Goal: Contribute content: Add original content to the website for others to see

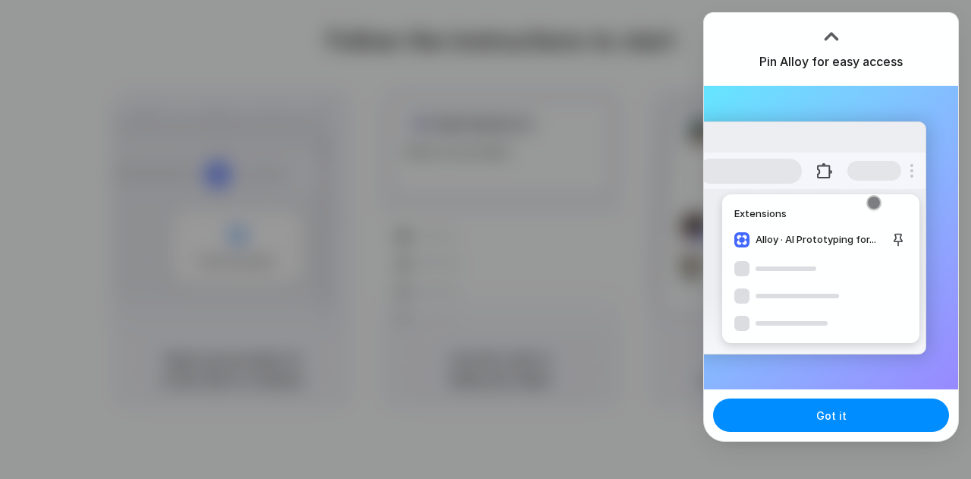
click at [886, 88] on div "Extensions Alloy · AI Prototyping for..." at bounding box center [831, 237] width 254 height 303
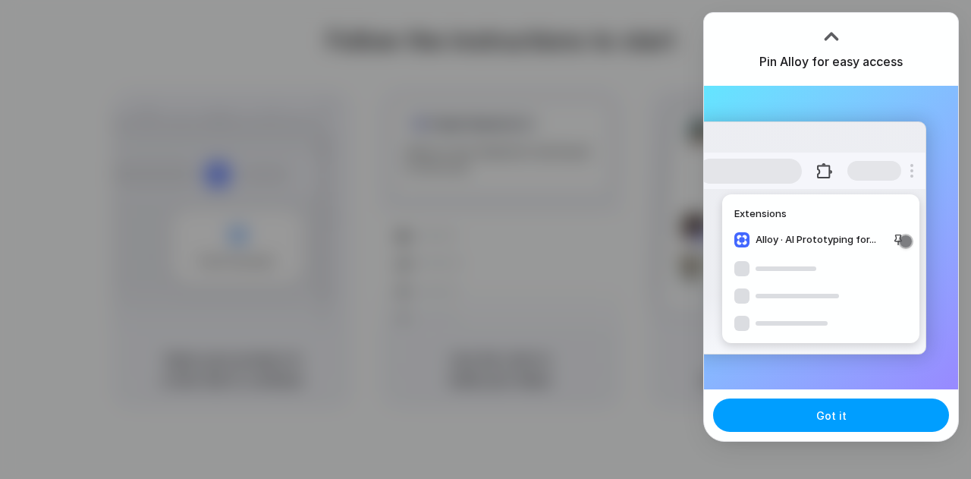
click at [834, 413] on span "Got it" at bounding box center [831, 415] width 30 height 16
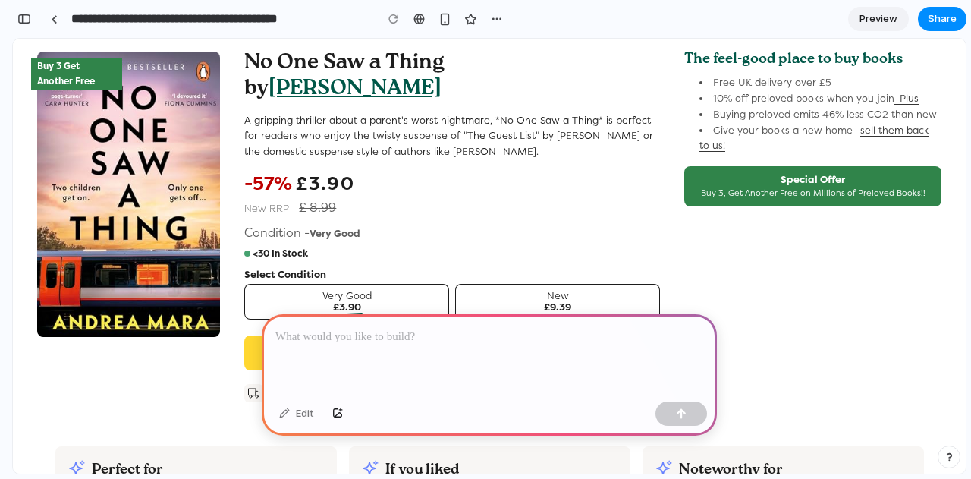
scroll to position [273, 0]
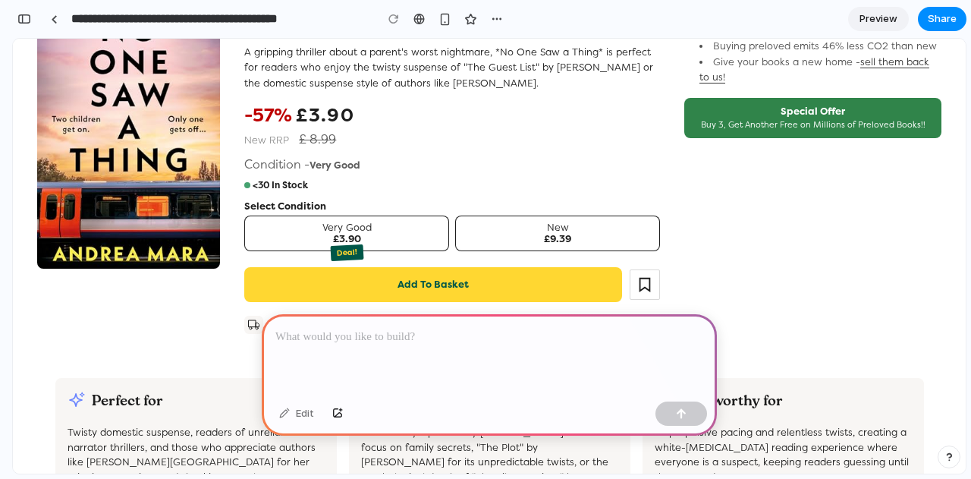
click at [450, 328] on p at bounding box center [489, 337] width 428 height 18
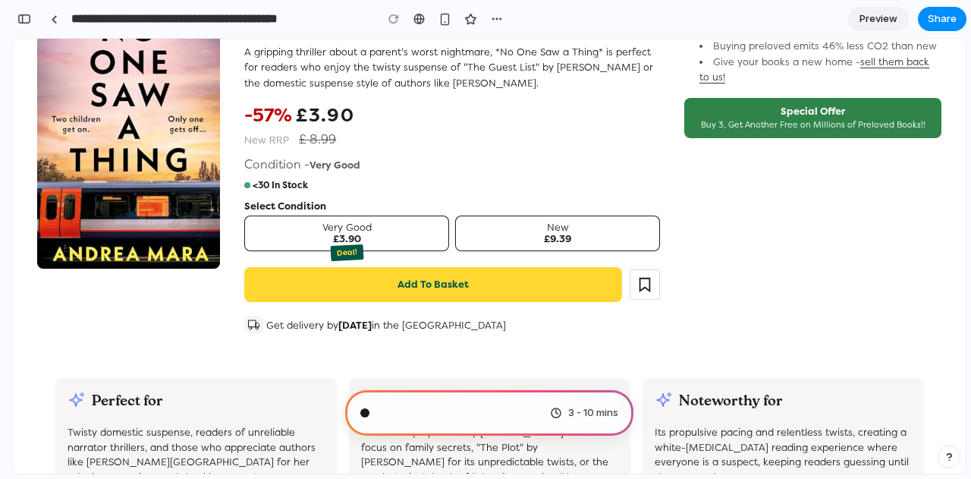
scroll to position [6, 0]
type input "**********"
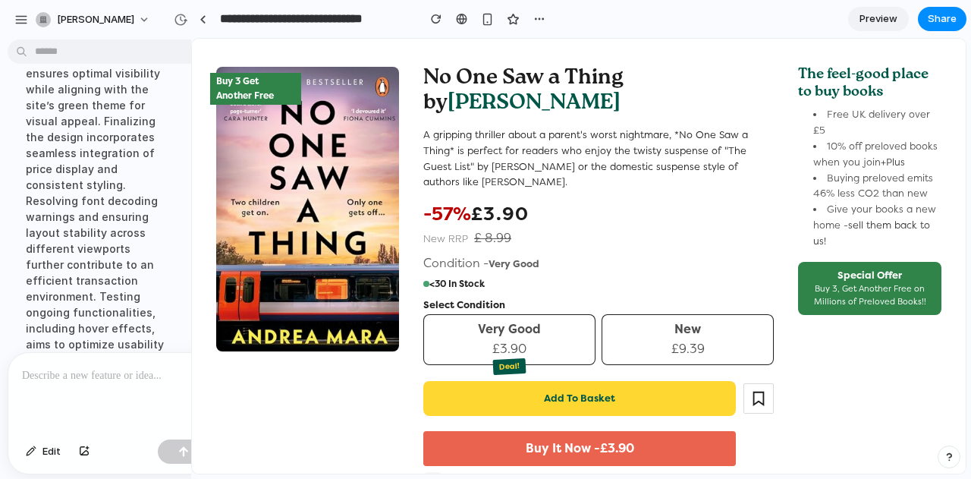
scroll to position [190, 0]
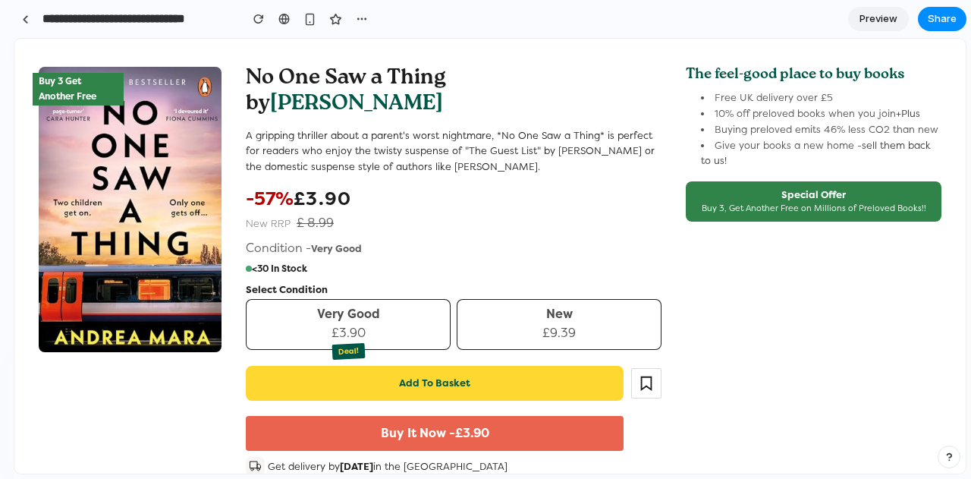
drag, startPoint x: 340, startPoint y: 192, endPoint x: 14, endPoint y: 192, distance: 326.2
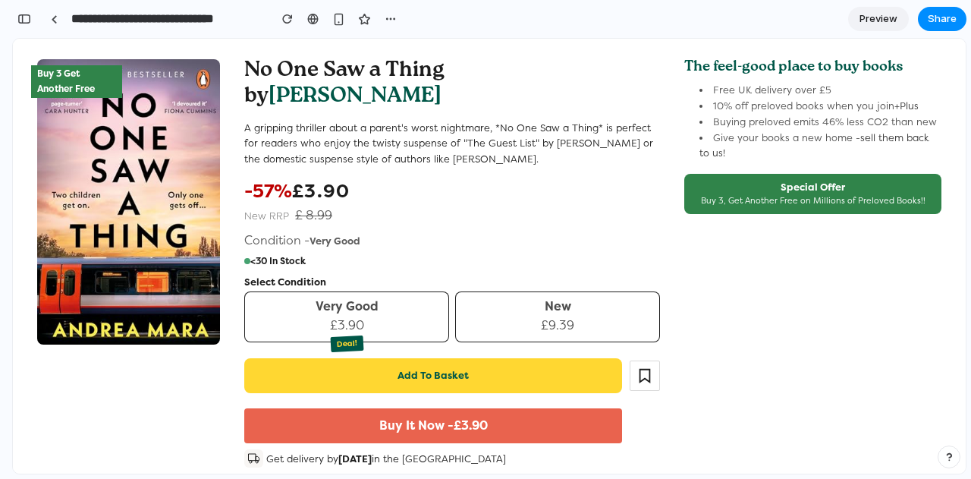
scroll to position [197, 0]
click at [55, 24] on link at bounding box center [53, 19] width 23 height 23
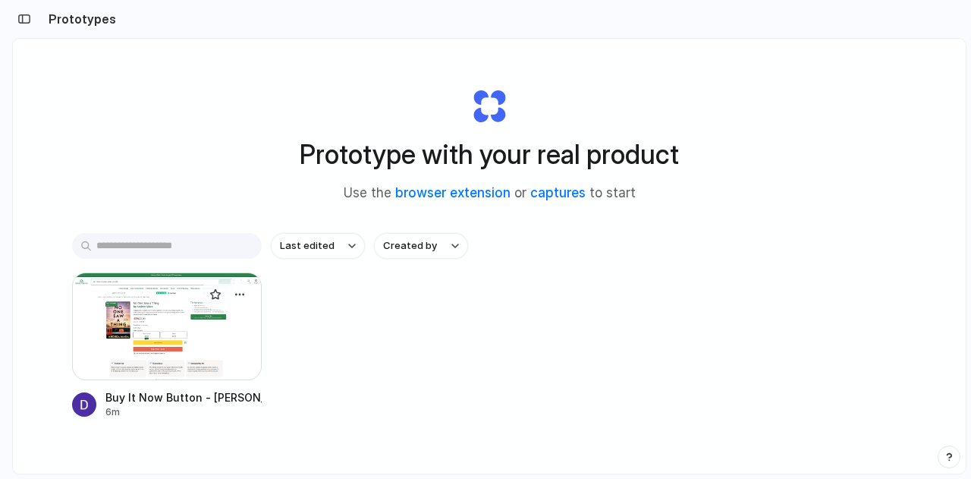
click at [184, 327] on div at bounding box center [167, 326] width 190 height 108
